Goal: Complete application form: Complete application form

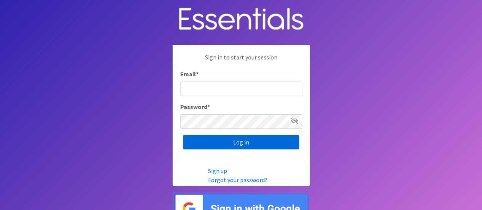
type input "[EMAIL_ADDRESS][DOMAIN_NAME]"
click at [268, 141] on input "Log in" at bounding box center [241, 142] width 116 height 14
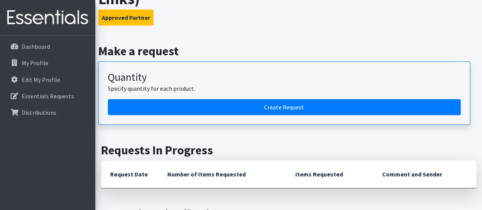
scroll to position [127, 0]
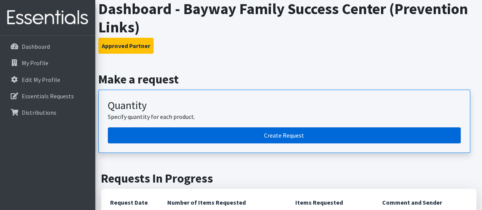
click at [379, 133] on link "Create Request" at bounding box center [284, 135] width 353 height 16
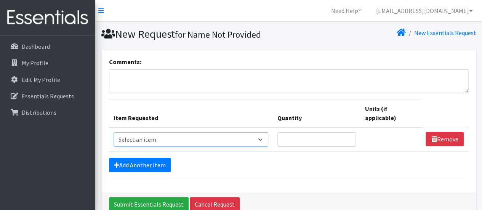
click at [219, 138] on select "Select an item # of Children this order will serve # of Individuals Living in H…" at bounding box center [191, 139] width 155 height 14
select select "1965"
click at [114, 132] on select "Select an item # of Children this order will serve # of Individuals Living in H…" at bounding box center [191, 139] width 155 height 14
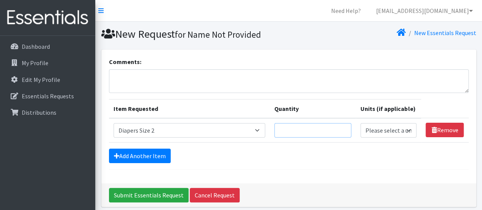
click at [315, 133] on input "Quantity" at bounding box center [312, 130] width 77 height 14
click at [400, 128] on select "Please select a unit units Packs" at bounding box center [388, 130] width 56 height 14
select select
click at [361, 123] on select "Please select a unit units Packs" at bounding box center [388, 130] width 56 height 14
click at [332, 130] on input "Quantity" at bounding box center [312, 130] width 77 height 14
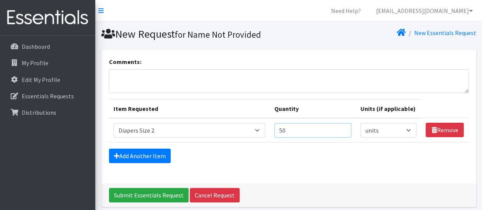
type input "50"
click at [389, 130] on select "Please select a unit units Packs" at bounding box center [388, 130] width 56 height 14
click at [331, 149] on div "Add Another Item" at bounding box center [289, 156] width 360 height 14
click at [153, 154] on link "Add Another Item" at bounding box center [140, 156] width 62 height 14
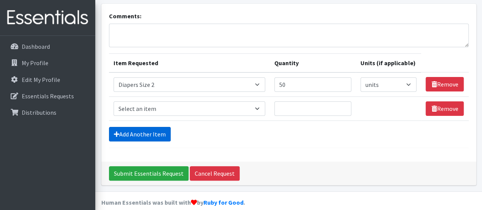
scroll to position [54, 0]
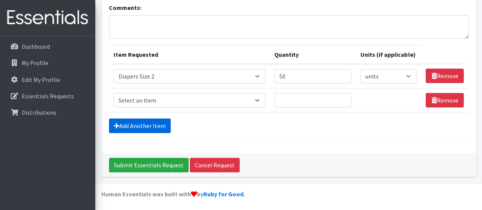
click at [150, 126] on link "Add Another Item" at bounding box center [140, 125] width 62 height 14
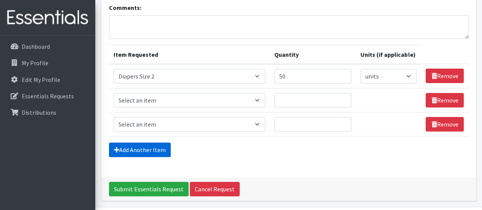
scroll to position [78, 0]
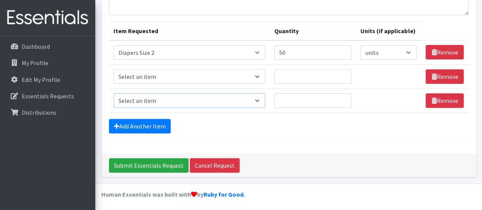
click at [264, 98] on select "Select an item # of Children this order will serve # of Individuals Living in H…" at bounding box center [190, 100] width 152 height 14
select select "1965"
click at [114, 93] on select "Select an item # of Children this order will serve # of Individuals Living in H…" at bounding box center [190, 100] width 152 height 14
click at [195, 51] on select "Select an item # of Children this order will serve # of Individuals Living in H…" at bounding box center [190, 52] width 152 height 14
select select "13431"
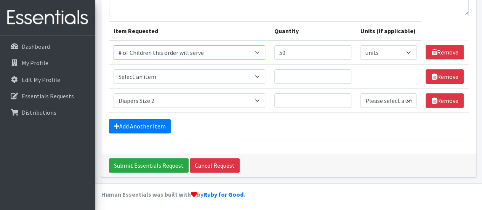
click at [114, 45] on select "Select an item # of Children this order will serve # of Individuals Living in H…" at bounding box center [190, 52] width 152 height 14
click at [176, 77] on select "Select an item # of Children this order will serve # of Individuals Living in H…" at bounding box center [190, 76] width 152 height 14
select select "6076"
click at [114, 69] on select "Select an item # of Children this order will serve # of Individuals Living in H…" at bounding box center [190, 76] width 152 height 14
click at [304, 54] on input "50" at bounding box center [312, 52] width 77 height 14
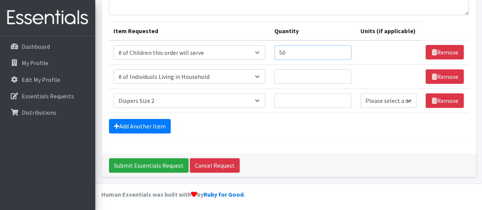
click at [304, 54] on input "50" at bounding box center [312, 52] width 77 height 14
click at [311, 97] on input "Quantity" at bounding box center [312, 100] width 77 height 14
type input "50"
click at [389, 98] on select "Please select a unit units Packs" at bounding box center [388, 100] width 56 height 14
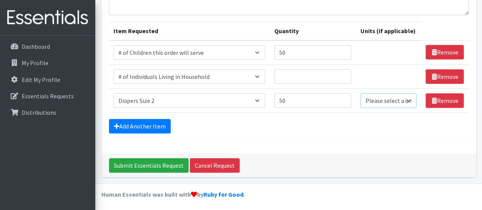
select select
click at [361, 93] on select "Please select a unit units Packs" at bounding box center [388, 100] width 56 height 14
click at [315, 73] on input "Quantity" at bounding box center [312, 76] width 77 height 14
type input "160"
click at [249, 144] on div "Comments: Item Requested Quantity Units (if applicable) Item Requested Select a…" at bounding box center [288, 63] width 375 height 182
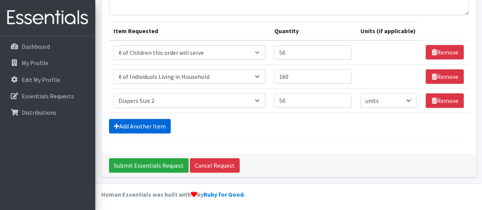
click at [141, 125] on link "Add Another Item" at bounding box center [140, 126] width 62 height 14
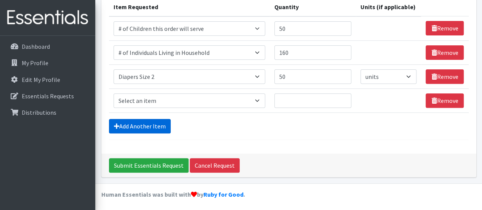
click at [141, 125] on link "Add Another Item" at bounding box center [140, 126] width 62 height 14
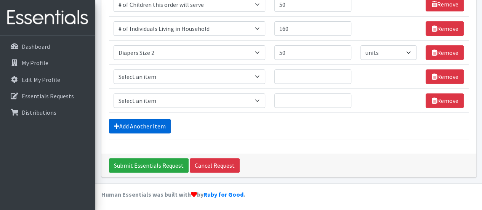
click at [141, 125] on link "Add Another Item" at bounding box center [140, 126] width 62 height 14
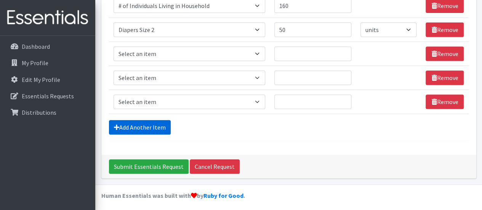
scroll to position [149, 0]
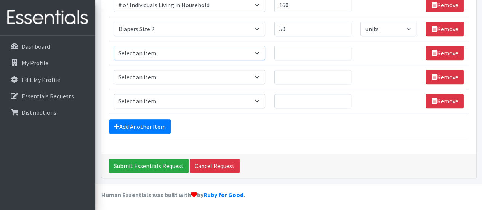
click at [221, 46] on select "Select an item # of Children this order will serve # of Individuals Living in H…" at bounding box center [190, 53] width 152 height 14
select select "13431"
click at [114, 46] on select "Select an item # of Children this order will serve # of Individuals Living in H…" at bounding box center [190, 53] width 152 height 14
click at [198, 74] on select "Select an item # of Children this order will serve # of Individuals Living in H…" at bounding box center [190, 77] width 152 height 14
select select "13431"
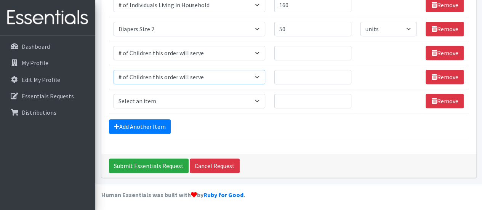
click at [114, 70] on select "Select an item # of Children this order will serve # of Individuals Living in H…" at bounding box center [190, 77] width 152 height 14
click at [308, 47] on input "Quantity" at bounding box center [312, 53] width 77 height 14
type input "80"
click at [300, 74] on input "Quantity" at bounding box center [312, 77] width 77 height 14
type input "250"
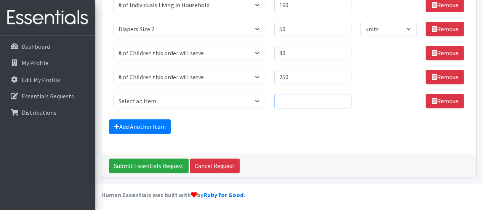
click at [289, 96] on input "Quantity" at bounding box center [312, 101] width 77 height 14
click at [258, 98] on select "Select an item # of Children this order will serve # of Individuals Living in H…" at bounding box center [190, 101] width 152 height 14
select select "1967"
click at [114, 94] on select "Select an item # of Children this order will serve # of Individuals Living in H…" at bounding box center [190, 101] width 152 height 14
click at [296, 100] on input "Quantity" at bounding box center [312, 101] width 77 height 14
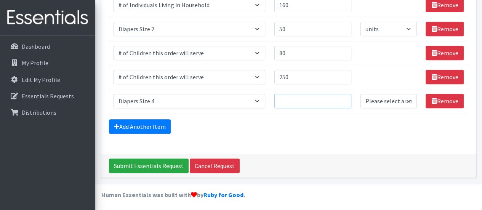
type input "8"
type input "80"
click at [399, 102] on select "Please select a unit units Packs" at bounding box center [388, 101] width 56 height 14
select select
click at [361, 94] on select "Please select a unit units Packs" at bounding box center [388, 101] width 56 height 14
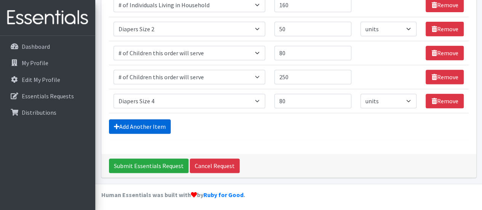
click at [150, 125] on link "Add Another Item" at bounding box center [140, 126] width 62 height 14
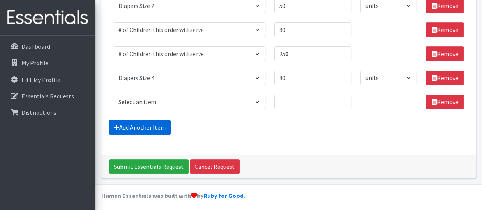
scroll to position [173, 0]
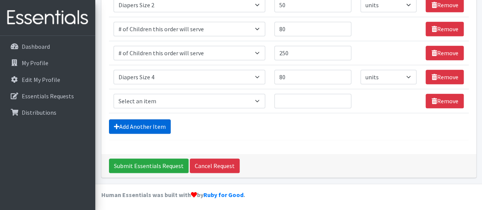
click at [150, 125] on link "Add Another Item" at bounding box center [140, 126] width 62 height 14
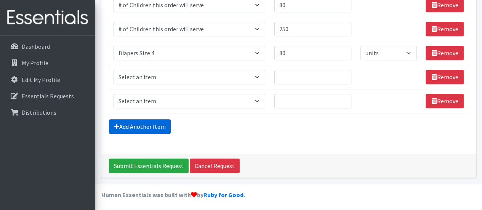
click at [150, 125] on link "Add Another Item" at bounding box center [140, 126] width 62 height 14
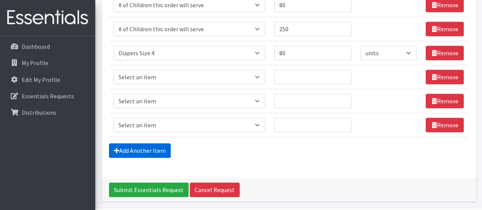
scroll to position [221, 0]
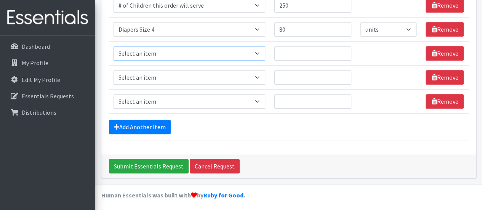
click at [233, 51] on select "Select an item # of Children this order will serve # of Individuals Living in H…" at bounding box center [190, 53] width 152 height 14
select select "13431"
click at [114, 46] on select "Select an item # of Children this order will serve # of Individuals Living in H…" at bounding box center [190, 53] width 152 height 14
click at [194, 79] on select "Select an item # of Children this order will serve # of Individuals Living in H…" at bounding box center [190, 77] width 152 height 14
select select "6076"
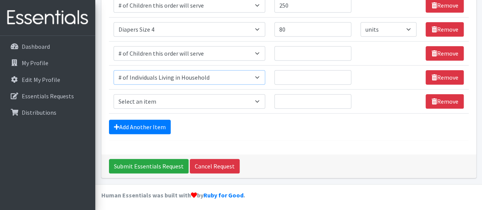
click at [114, 70] on select "Select an item # of Children this order will serve # of Individuals Living in H…" at bounding box center [190, 77] width 152 height 14
click at [222, 100] on select "Select an item # of Children this order will serve # of Individuals Living in H…" at bounding box center [190, 101] width 152 height 14
select select "1969"
click at [114, 94] on select "Select an item # of Children this order will serve # of Individuals Living in H…" at bounding box center [190, 101] width 152 height 14
click at [289, 52] on input "Quantity" at bounding box center [312, 53] width 77 height 14
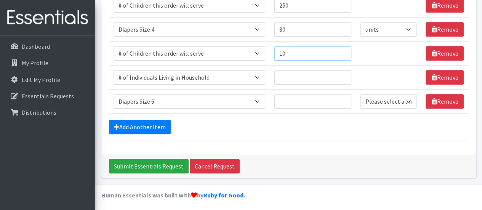
type input "1"
type input "150"
click at [296, 71] on input "Quantity" at bounding box center [312, 77] width 77 height 14
type input "580"
click at [288, 102] on input "Quantity" at bounding box center [312, 101] width 77 height 14
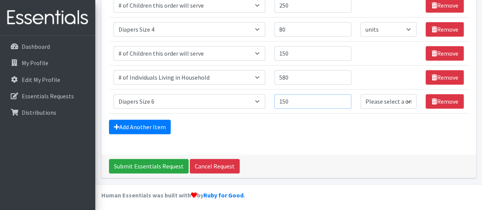
type input "150"
click at [389, 100] on select "Please select a unit units Packs" at bounding box center [388, 101] width 56 height 14
select select
click at [361, 94] on select "Please select a unit units Packs" at bounding box center [388, 101] width 56 height 14
click at [157, 121] on link "Add Another Item" at bounding box center [140, 127] width 62 height 14
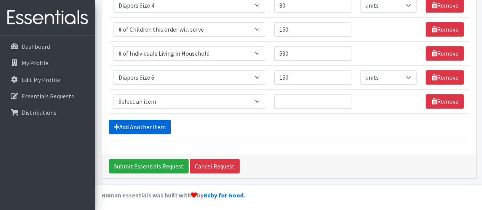
click at [157, 121] on link "Add Another Item" at bounding box center [140, 127] width 62 height 14
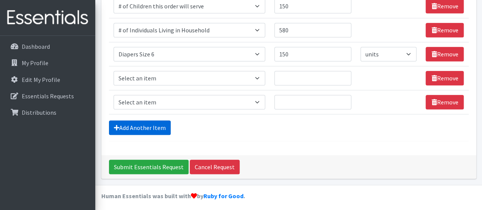
scroll to position [269, 0]
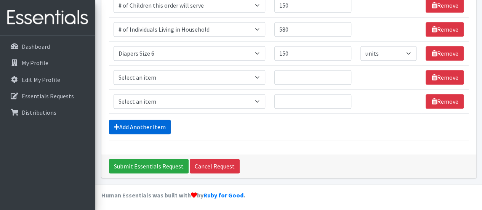
click at [157, 121] on link "Add Another Item" at bounding box center [140, 127] width 62 height 14
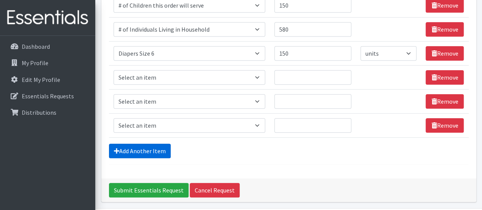
scroll to position [293, 0]
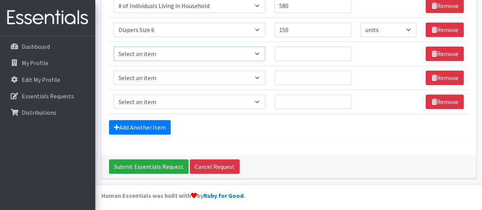
click at [203, 50] on select "Select an item # of Children this order will serve # of Individuals Living in H…" at bounding box center [190, 53] width 152 height 14
click at [114, 46] on select "Select an item # of Children this order will serve # of Individuals Living in H…" at bounding box center [190, 53] width 152 height 14
click at [263, 51] on select "Select an item # of Children this order will serve # of Individuals Living in H…" at bounding box center [190, 53] width 152 height 14
select select "13431"
click at [114, 46] on select "Select an item # of Children this order will serve # of Individuals Living in H…" at bounding box center [190, 53] width 152 height 14
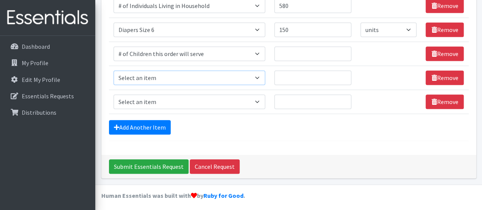
click at [237, 74] on select "Select an item # of Children this order will serve # of Individuals Living in H…" at bounding box center [190, 77] width 152 height 14
select select "13431"
click at [114, 70] on select "Select an item # of Children this order will serve # of Individuals Living in H…" at bounding box center [190, 77] width 152 height 14
click at [321, 52] on input "Quantity" at bounding box center [312, 53] width 77 height 14
type input "1"
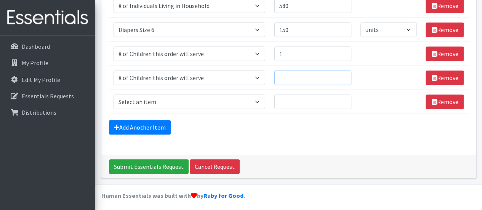
click at [293, 79] on input "Quantity" at bounding box center [312, 77] width 77 height 14
type input "5"
click at [252, 98] on select "Select an item # of Children this order will serve # of Individuals Living in H…" at bounding box center [190, 101] width 152 height 14
select select "7173"
click at [114, 94] on select "Select an item # of Children this order will serve # of Individuals Living in H…" at bounding box center [190, 101] width 152 height 14
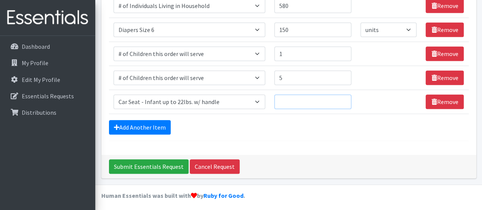
click at [301, 100] on input "Quantity" at bounding box center [312, 101] width 77 height 14
type input "1"
click at [149, 125] on link "Add Another Item" at bounding box center [140, 127] width 62 height 14
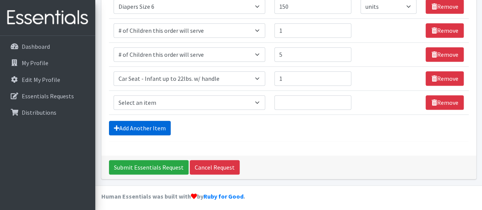
scroll to position [317, 0]
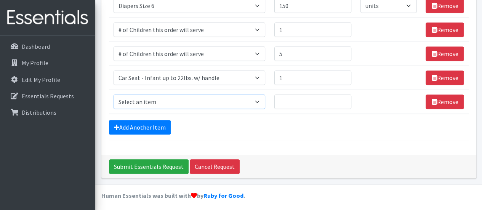
click at [172, 100] on select "Select an item # of Children this order will serve # of Individuals Living in H…" at bounding box center [190, 101] width 152 height 14
select select "13431"
click at [114, 94] on select "Select an item # of Children this order will serve # of Individuals Living in H…" at bounding box center [190, 101] width 152 height 14
click at [144, 122] on link "Add Another Item" at bounding box center [140, 127] width 62 height 14
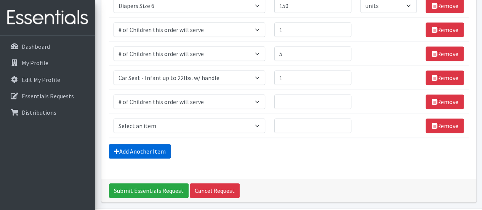
scroll to position [341, 0]
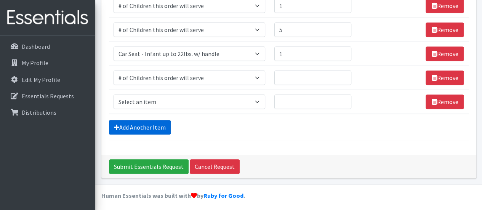
click at [144, 125] on link "Add Another Item" at bounding box center [140, 127] width 62 height 14
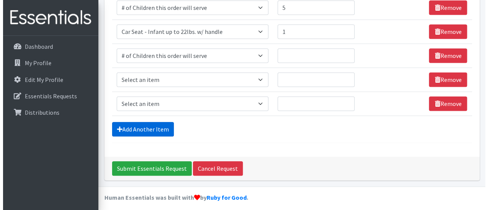
scroll to position [364, 0]
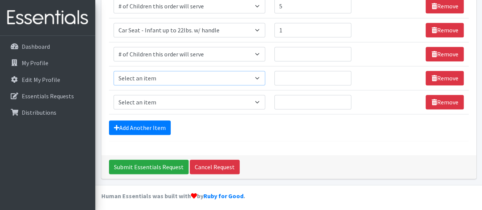
click at [196, 79] on select "Select an item # of Children this order will serve # of Individuals Living in H…" at bounding box center [190, 78] width 152 height 14
select select "6076"
click at [114, 71] on select "Select an item # of Children this order will serve # of Individuals Living in H…" at bounding box center [190, 78] width 152 height 14
click at [199, 101] on select "Select an item # of Children this order will serve # of Individuals Living in H…" at bounding box center [190, 102] width 152 height 14
select select "11425"
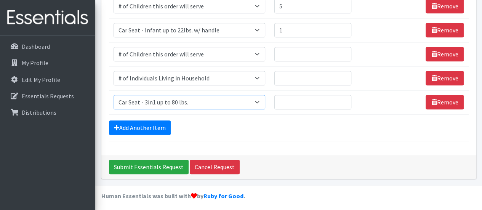
click at [114, 95] on select "Select an item # of Children this order will serve # of Individuals Living in H…" at bounding box center [190, 102] width 152 height 14
click at [290, 77] on input "Quantity" at bounding box center [312, 78] width 77 height 14
type input "1"
type input "4"
click at [322, 53] on input "Quantity" at bounding box center [312, 54] width 77 height 14
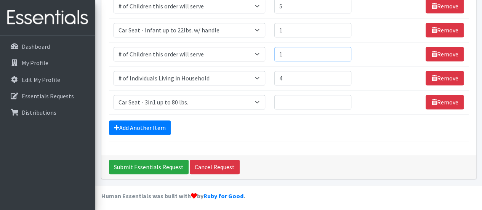
type input "1"
click at [306, 102] on input "1" at bounding box center [312, 102] width 77 height 14
type input "1"
click at [155, 162] on input "Submit Essentials Request" at bounding box center [149, 167] width 80 height 14
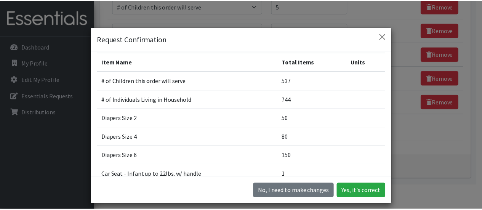
scroll to position [0, 0]
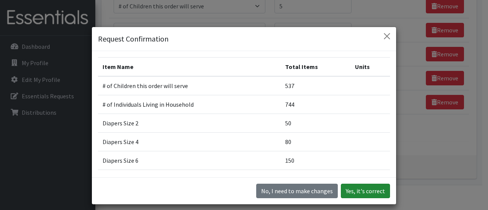
click at [363, 191] on button "Yes, it's correct" at bounding box center [365, 191] width 49 height 14
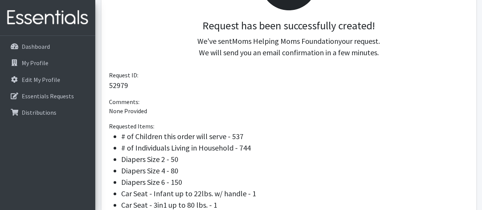
scroll to position [270, 0]
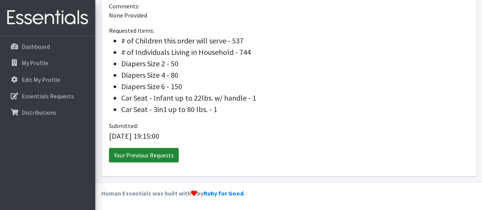
click at [173, 153] on link "Your Previous Requests" at bounding box center [144, 155] width 70 height 14
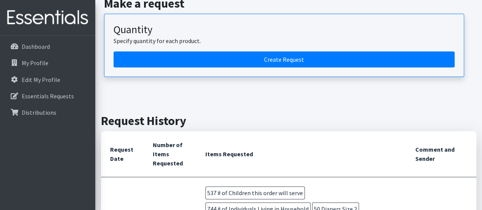
scroll to position [48, 0]
